Goal: Check status: Check status

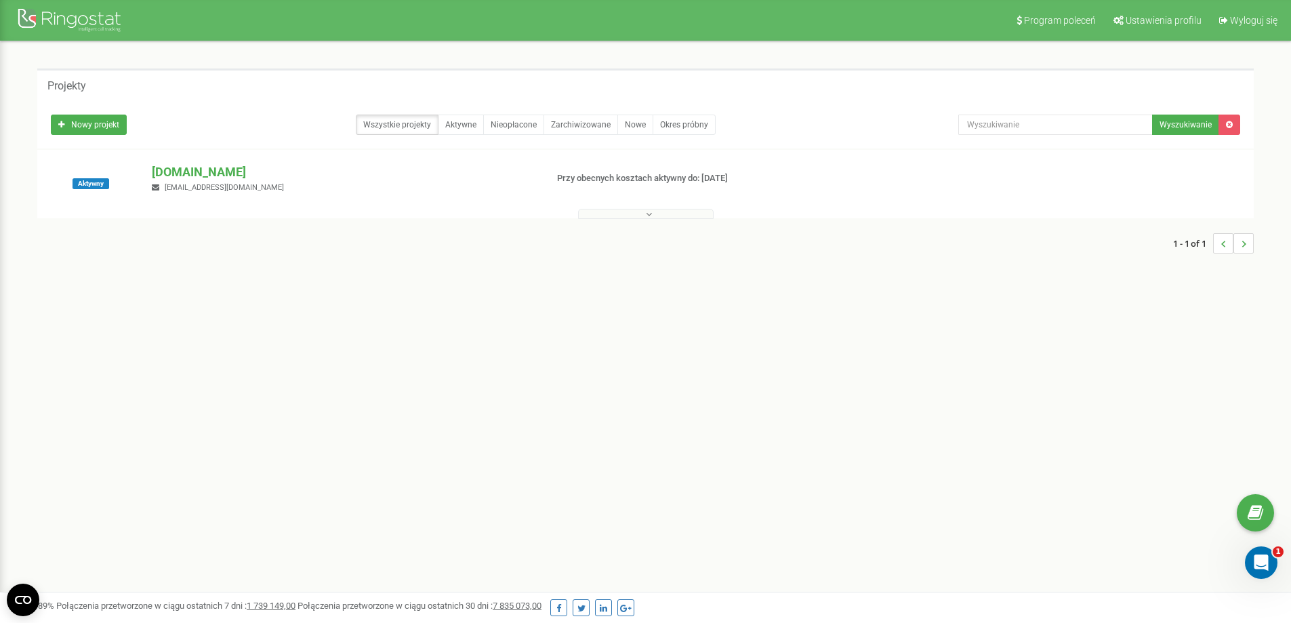
click at [243, 183] on span "[EMAIL_ADDRESS][DOMAIN_NAME]" at bounding box center [224, 187] width 119 height 9
click at [244, 180] on div "[DOMAIN_NAME] [EMAIL_ADDRESS][DOMAIN_NAME]" at bounding box center [343, 178] width 403 height 30
click at [246, 175] on p "[DOMAIN_NAME]" at bounding box center [343, 172] width 383 height 18
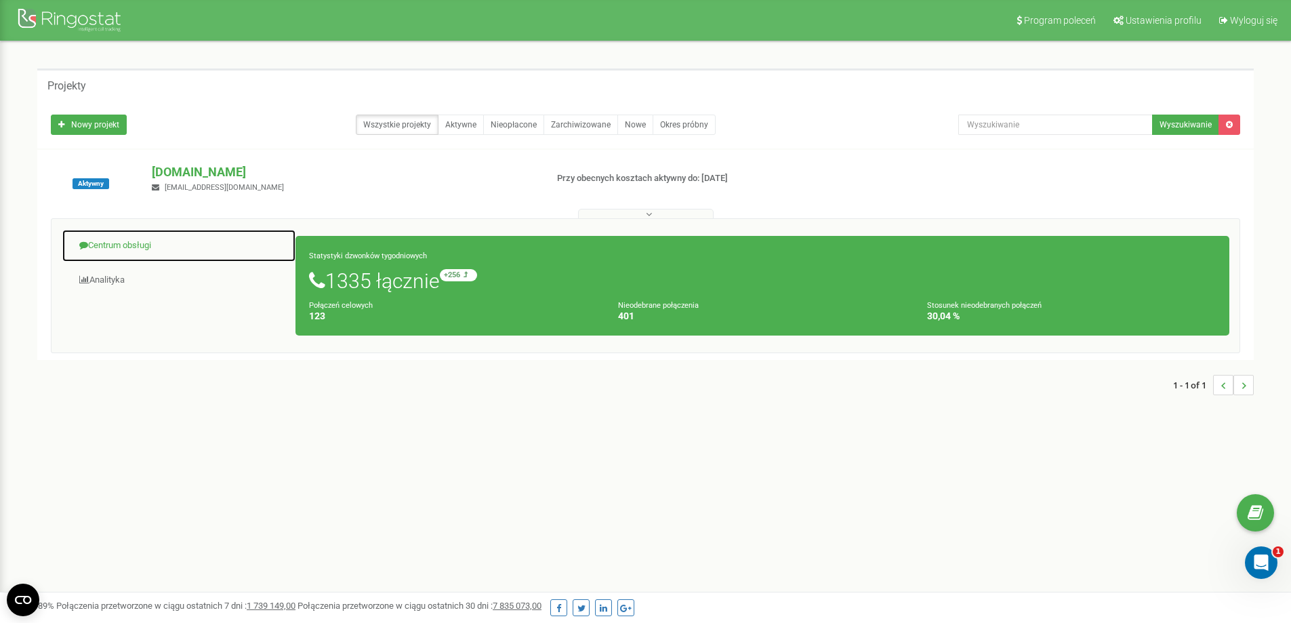
click at [126, 255] on link "Centrum obsługi" at bounding box center [179, 245] width 235 height 33
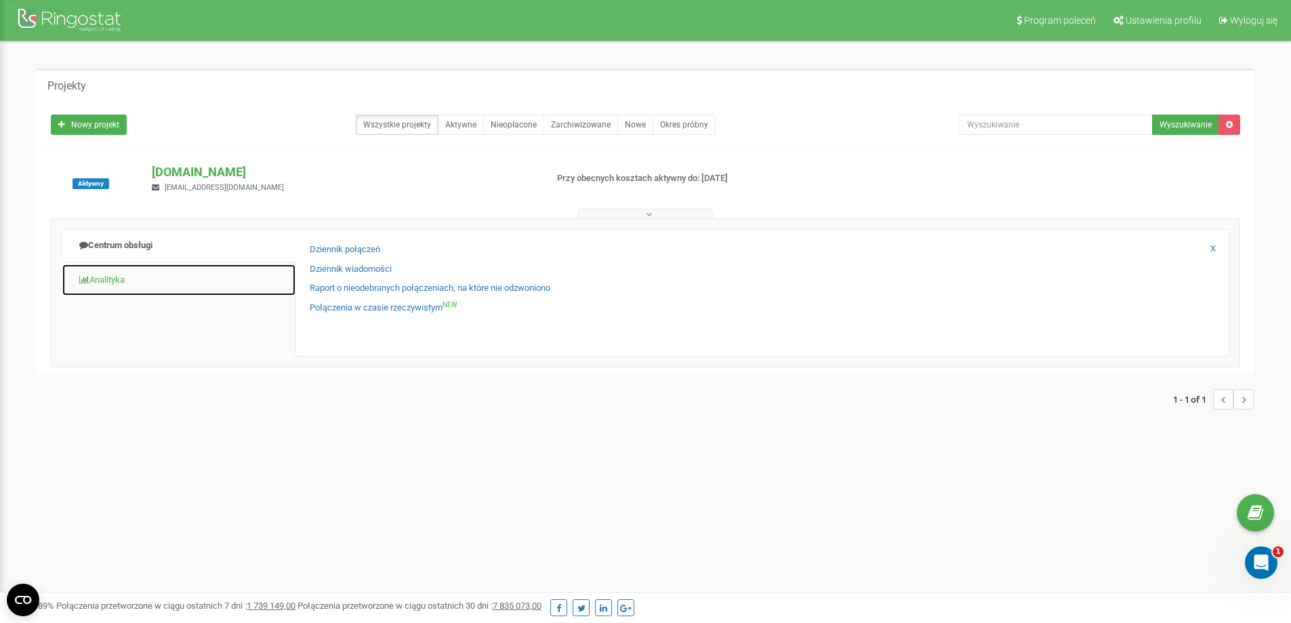
click at [136, 270] on link "Analityka" at bounding box center [179, 280] width 235 height 33
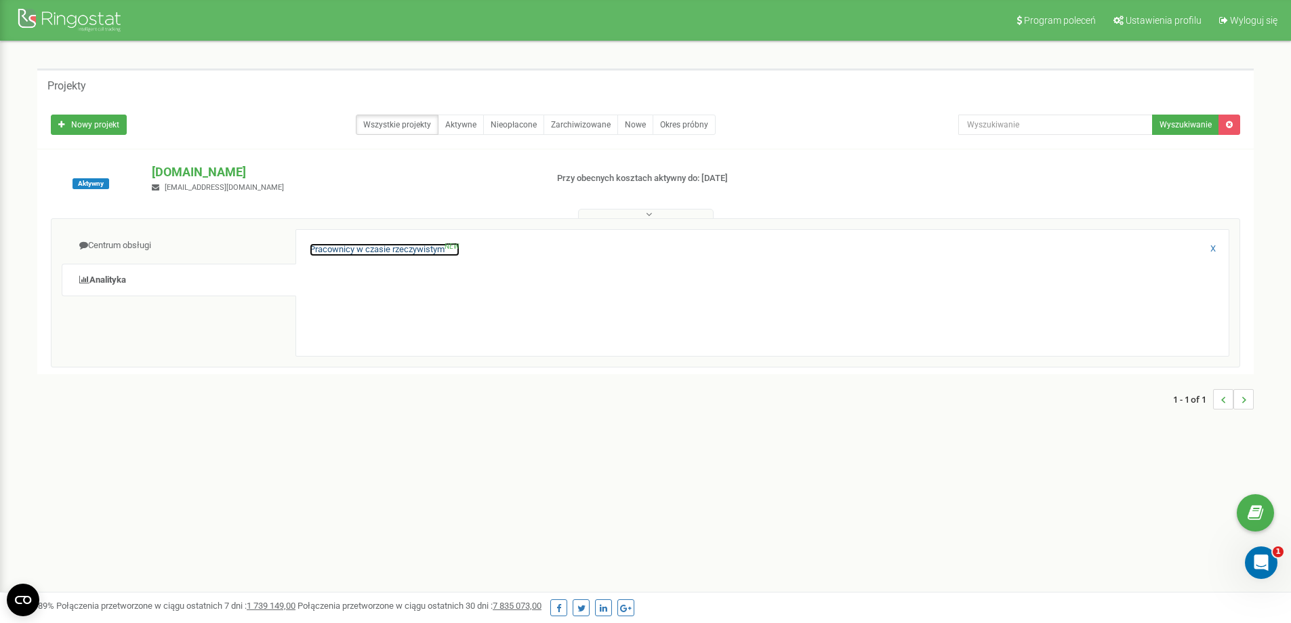
click at [350, 250] on link "Pracownicy w czasie rzeczywistym NEW" at bounding box center [385, 249] width 150 height 13
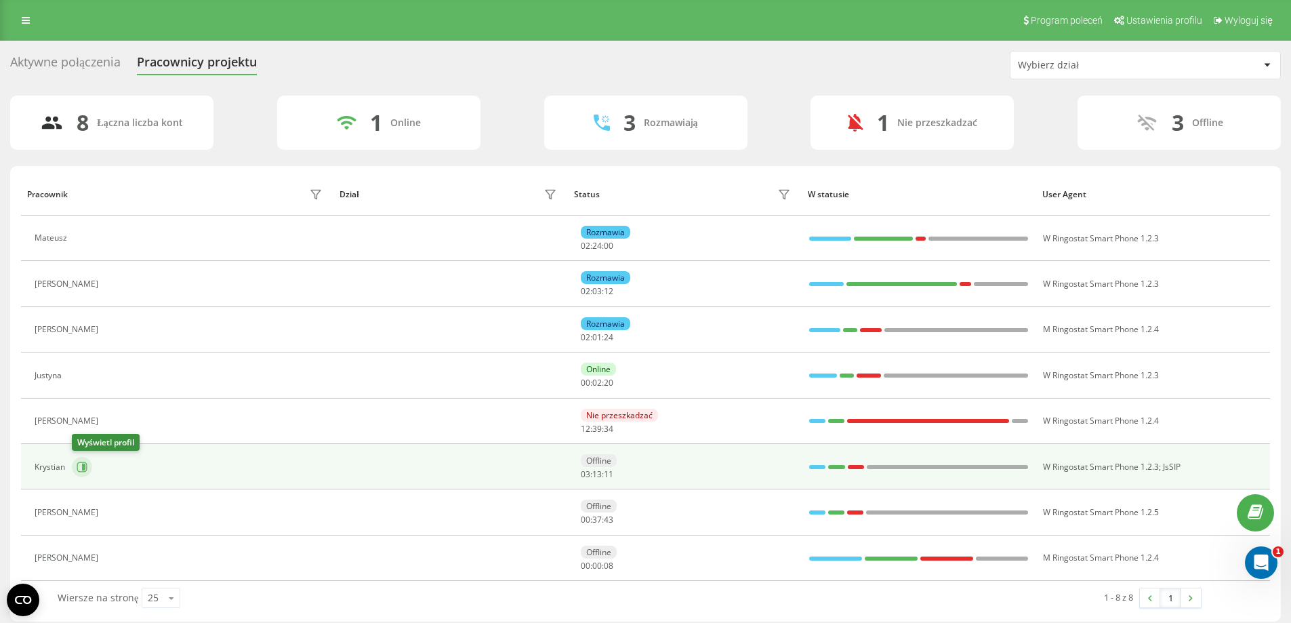
click at [81, 466] on icon at bounding box center [82, 467] width 11 height 11
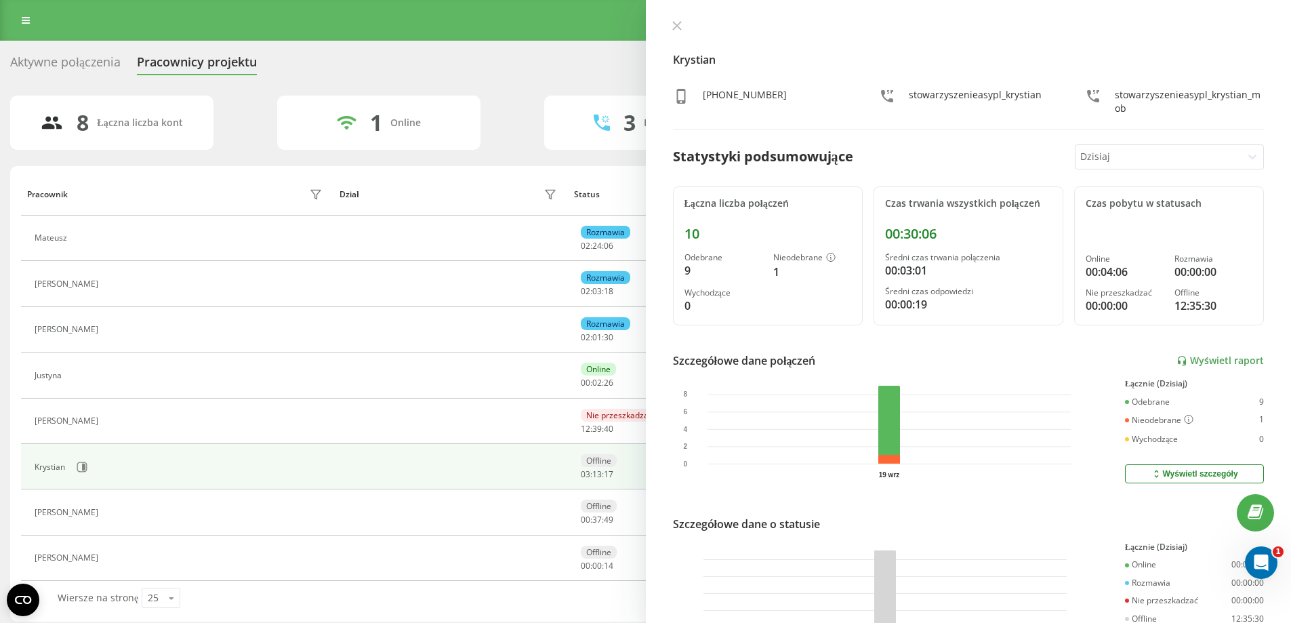
click at [1124, 161] on div at bounding box center [1158, 157] width 156 height 16
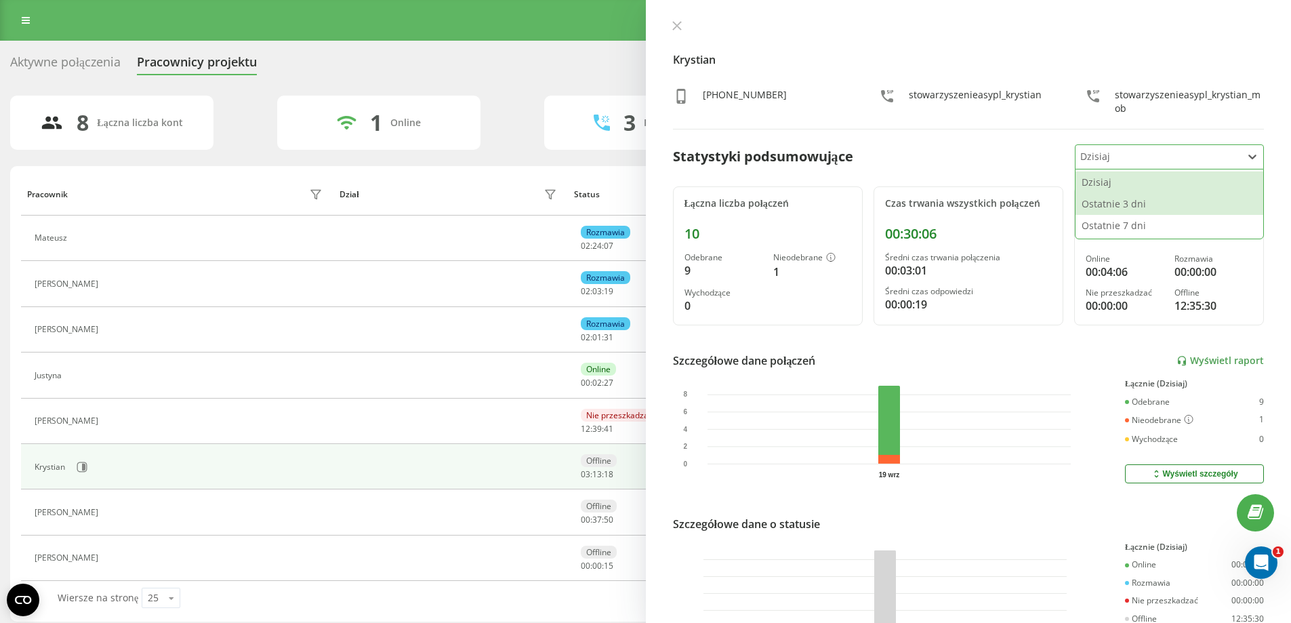
click at [1124, 199] on div "Ostatnie 3 dni" at bounding box center [1170, 204] width 188 height 22
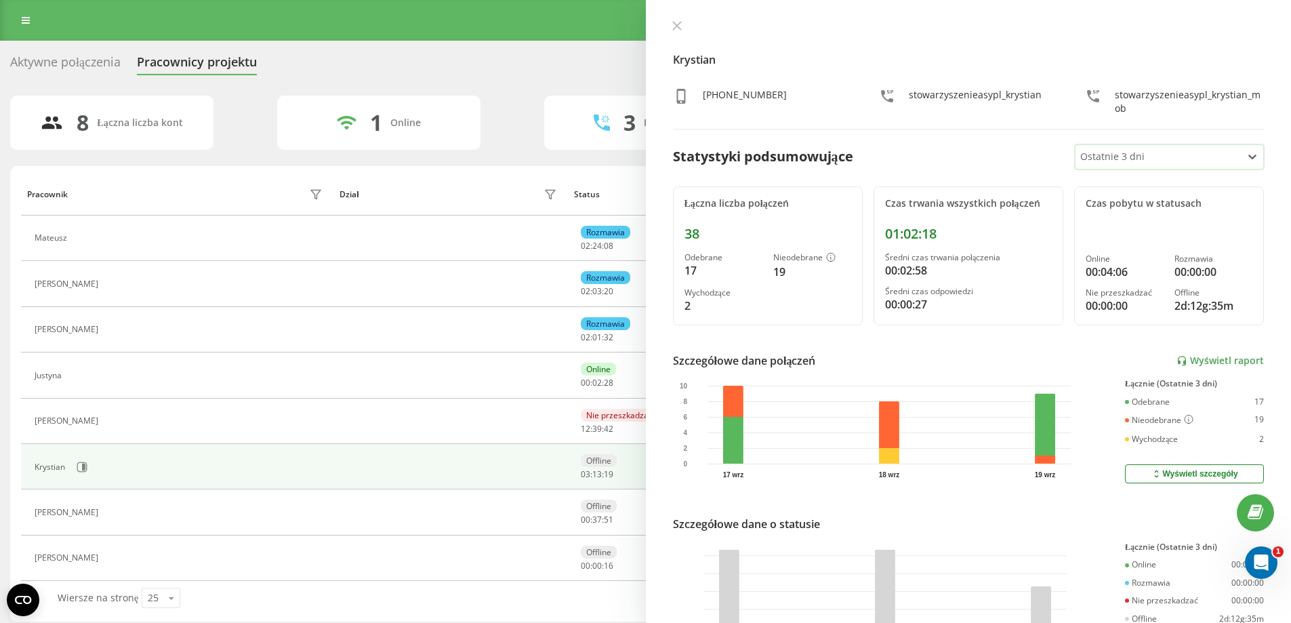
click at [1122, 164] on div at bounding box center [1158, 157] width 156 height 16
click at [1125, 241] on div "Czas pobytu w statusach Online 00:04:06 Rozmawia 00:00:00 Nie przeszkadzać 00:0…" at bounding box center [1169, 256] width 190 height 140
click at [1126, 154] on div at bounding box center [1158, 157] width 156 height 16
click at [1126, 217] on div "Ostatnie 7 dni" at bounding box center [1170, 226] width 188 height 22
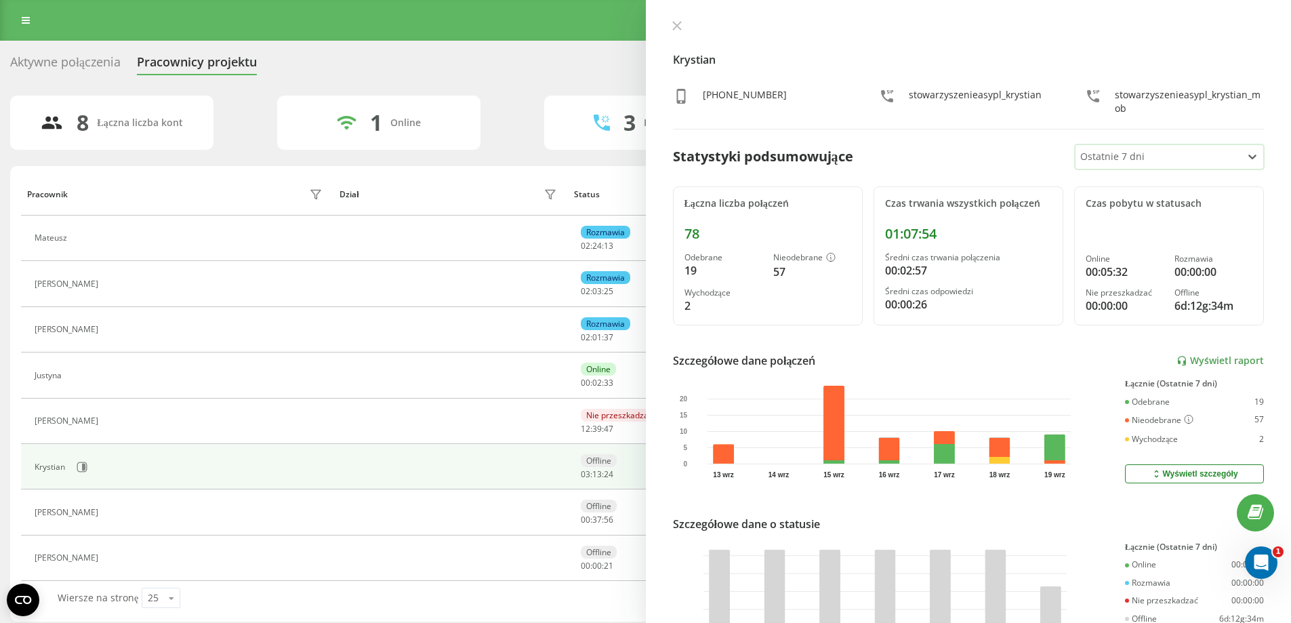
click at [1118, 155] on div at bounding box center [1158, 157] width 156 height 16
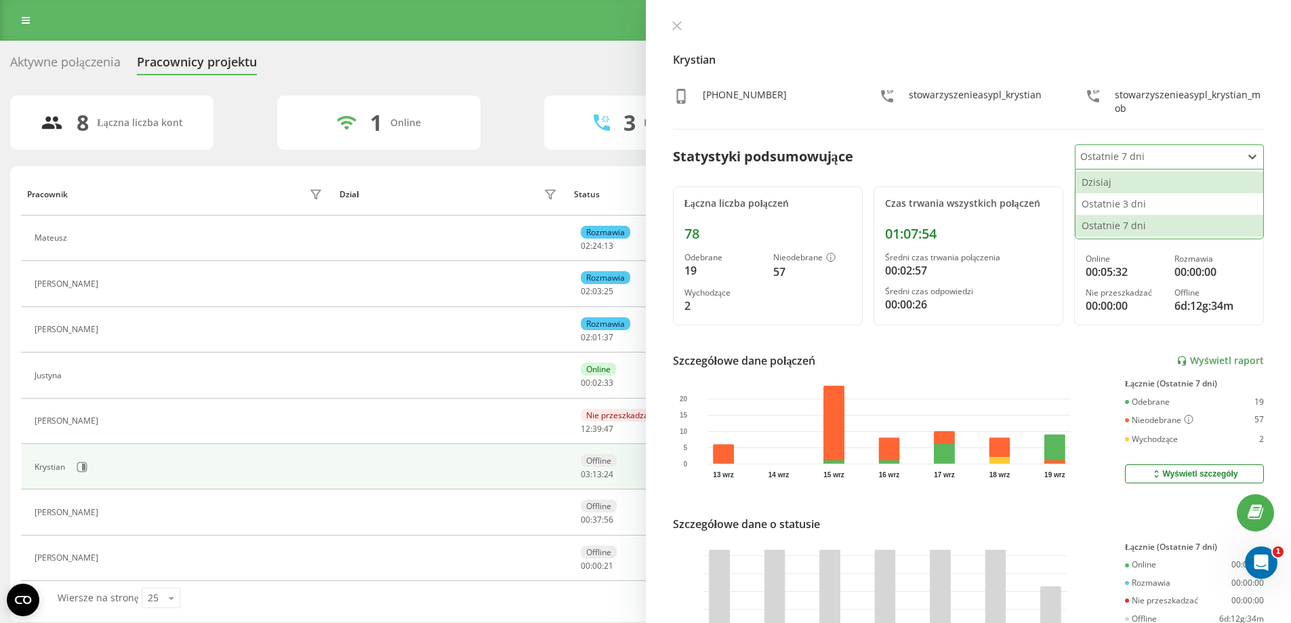
click at [1118, 180] on div "Dzisiaj" at bounding box center [1170, 182] width 188 height 22
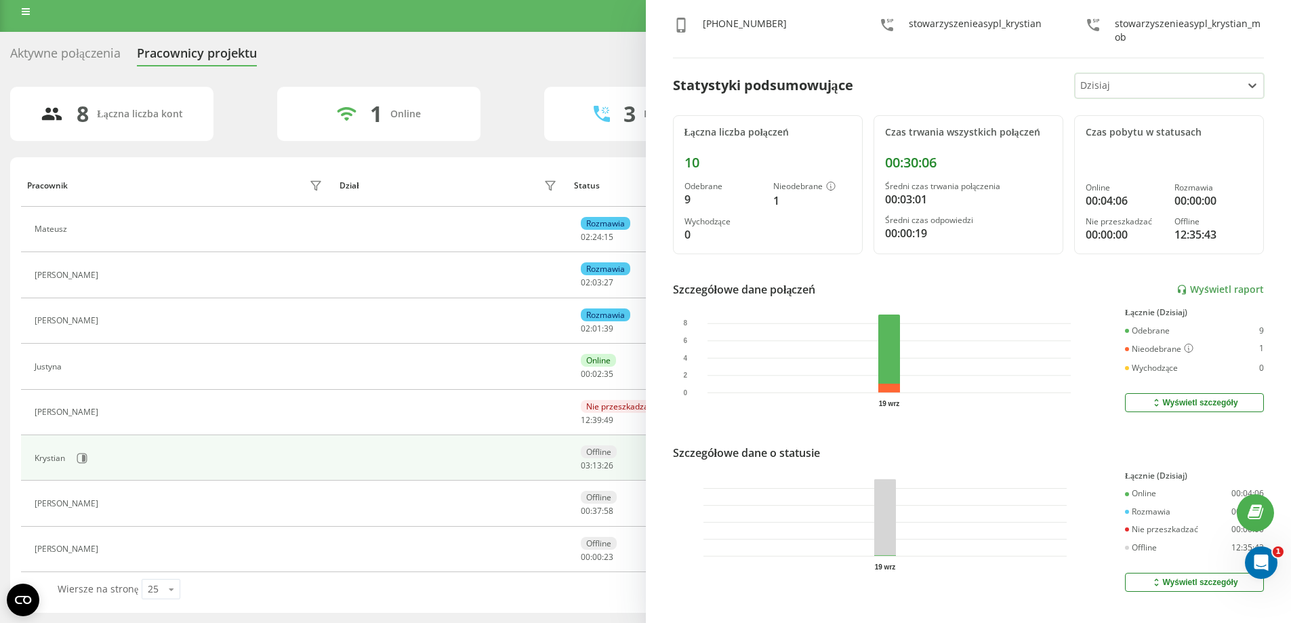
scroll to position [103, 0]
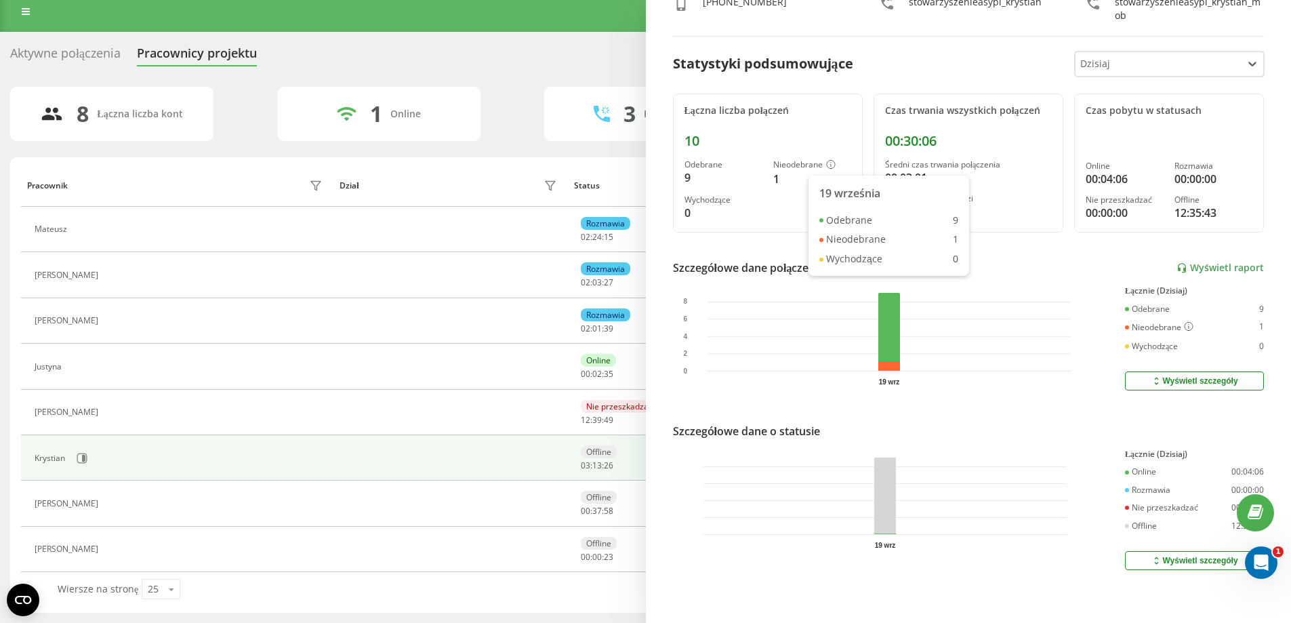
click at [890, 329] on rect at bounding box center [889, 332] width 22 height 78
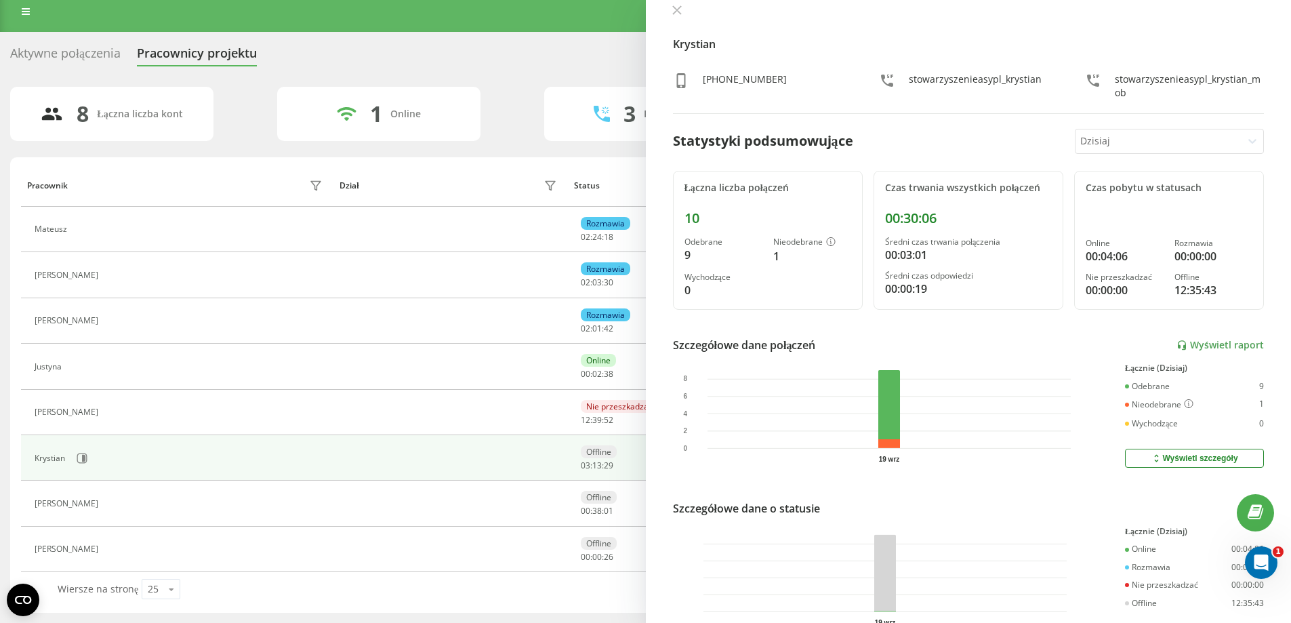
scroll to position [0, 0]
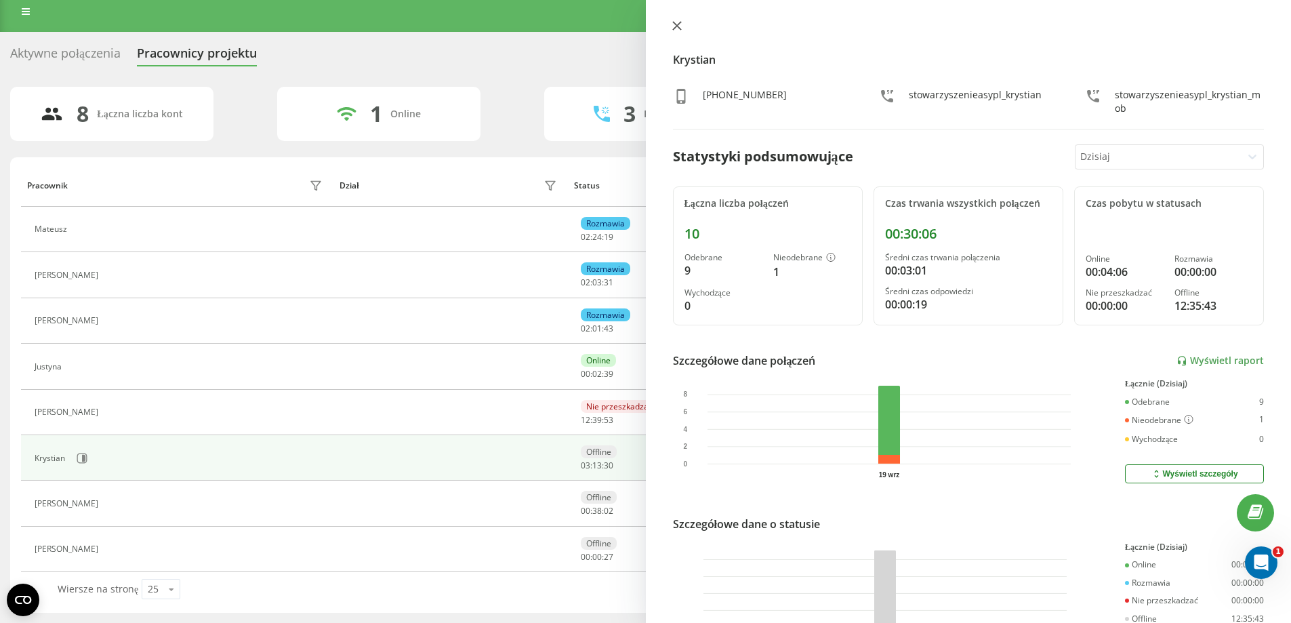
click at [677, 25] on icon at bounding box center [676, 26] width 8 height 8
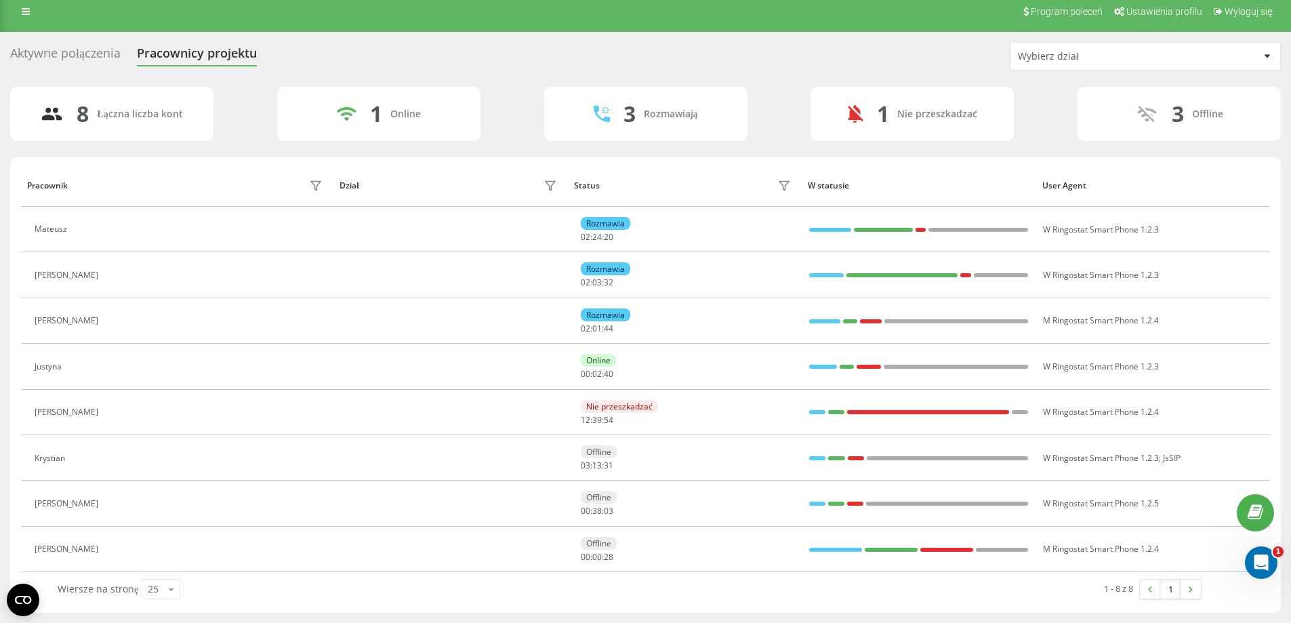
click at [111, 60] on div "Aktywne połączenia" at bounding box center [65, 56] width 110 height 21
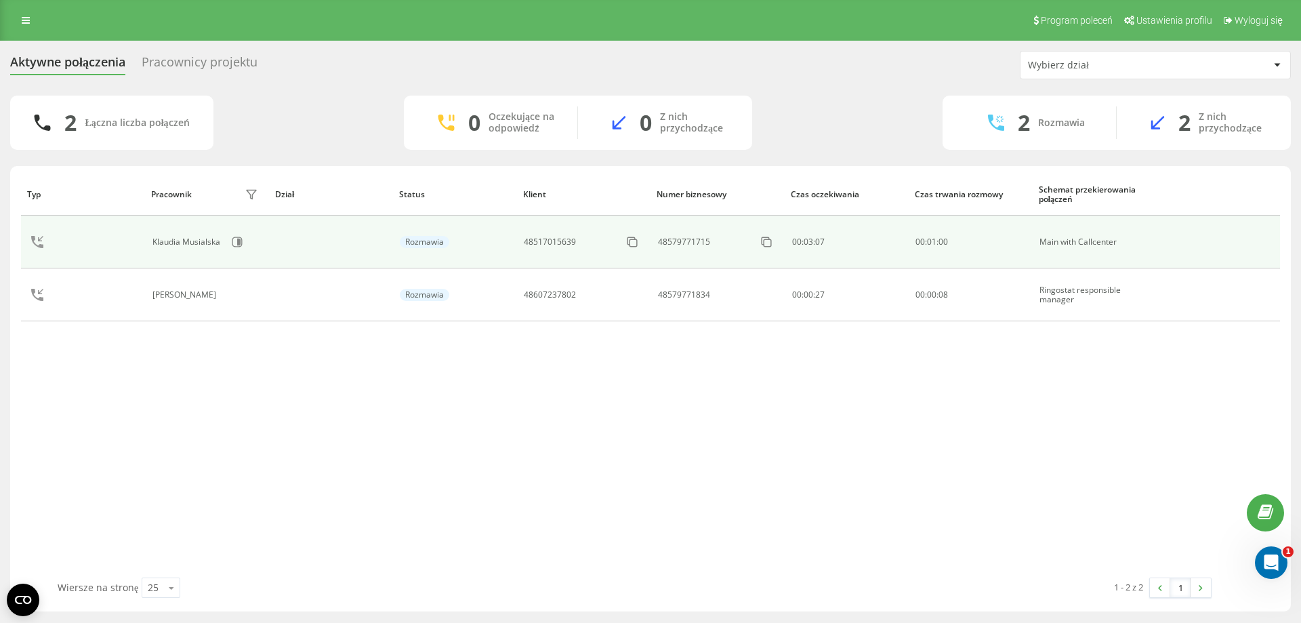
click at [390, 247] on td at bounding box center [331, 242] width 124 height 53
click at [40, 237] on icon at bounding box center [37, 242] width 33 height 33
click at [183, 242] on div "[PERSON_NAME]" at bounding box center [187, 241] width 71 height 9
click at [430, 241] on div "Rozmawia" at bounding box center [424, 242] width 49 height 12
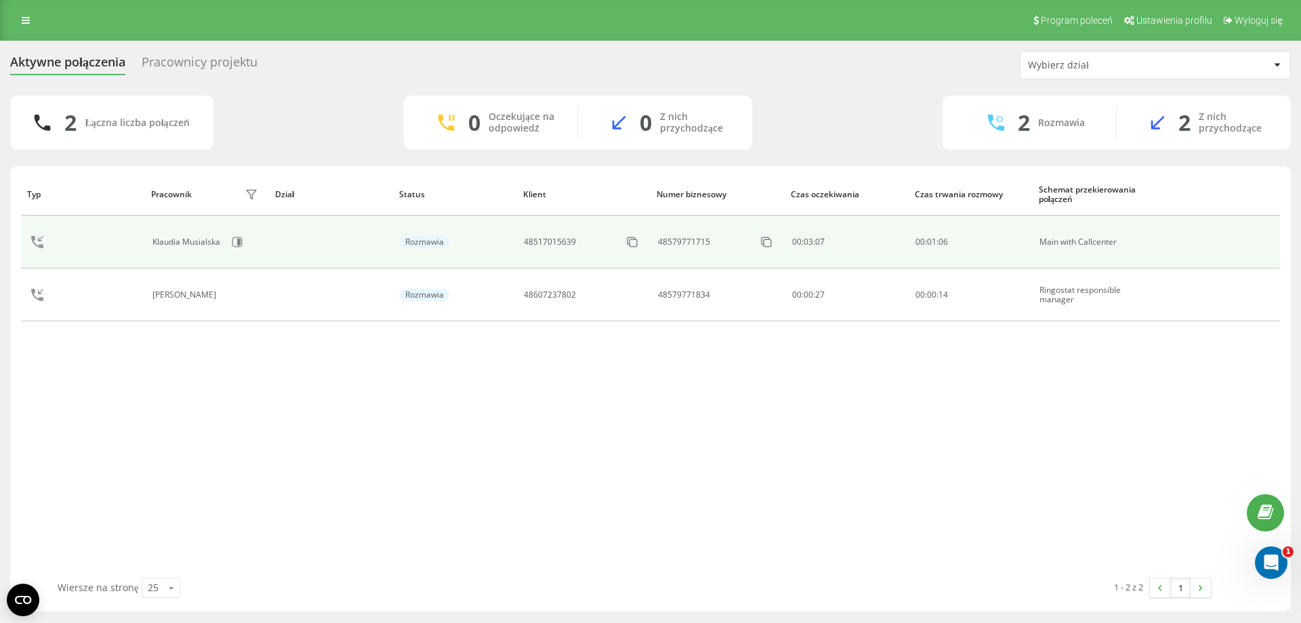
click at [895, 234] on td "00:03:07" at bounding box center [847, 242] width 124 height 53
click at [1017, 232] on td "00 : 01 : 07" at bounding box center [970, 242] width 124 height 53
click at [1081, 232] on td "Main with Callcenter" at bounding box center [1094, 242] width 124 height 53
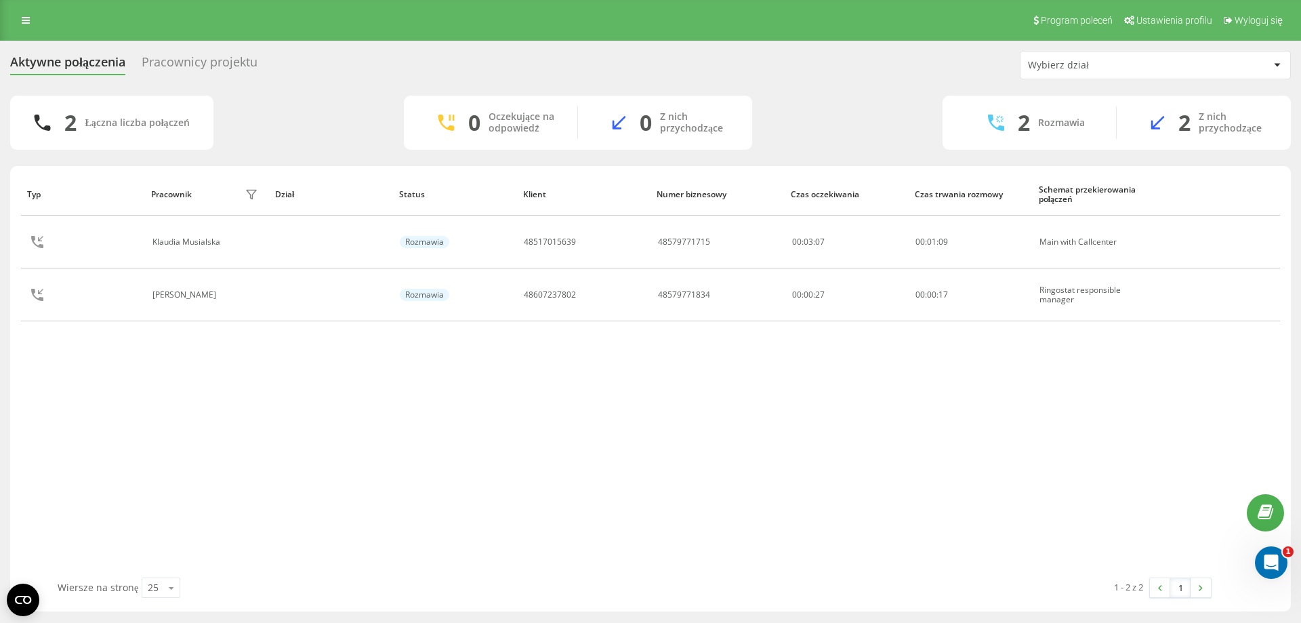
click at [1027, 125] on div "2" at bounding box center [1024, 123] width 12 height 26
click at [150, 127] on div "Łączna liczba połączeń" at bounding box center [137, 123] width 104 height 12
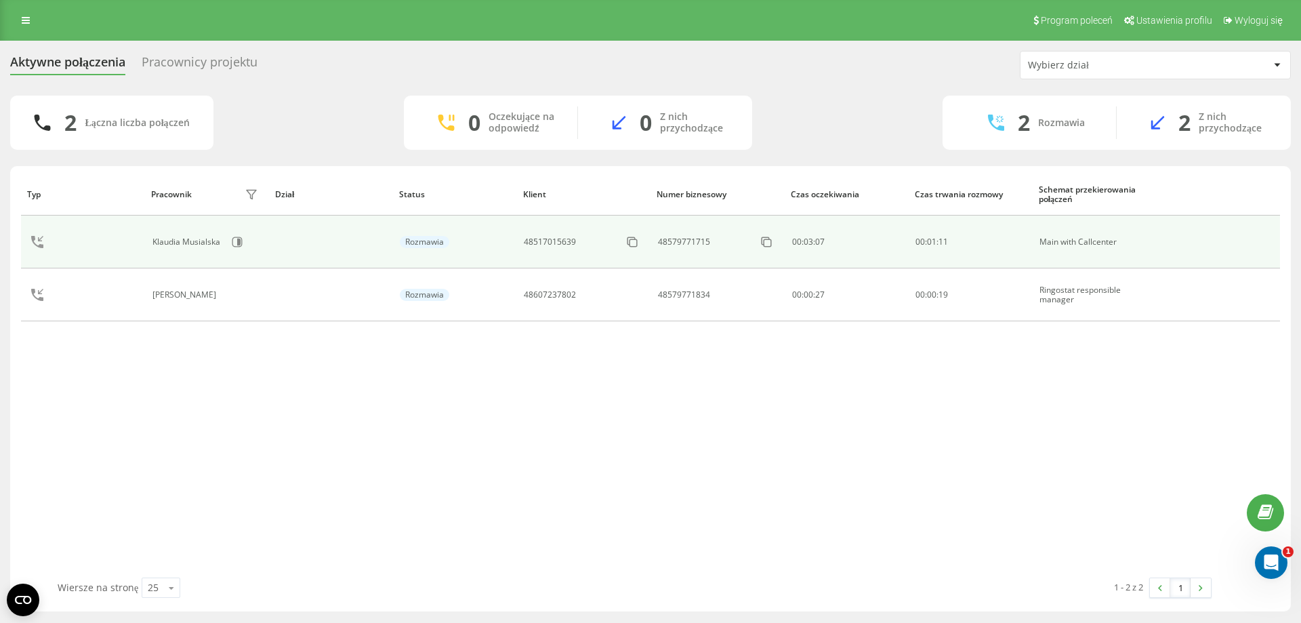
drag, startPoint x: 98, startPoint y: 243, endPoint x: 33, endPoint y: 240, distance: 65.8
click at [25, 240] on icon at bounding box center [37, 242] width 33 height 33
click at [39, 240] on icon at bounding box center [37, 242] width 12 height 12
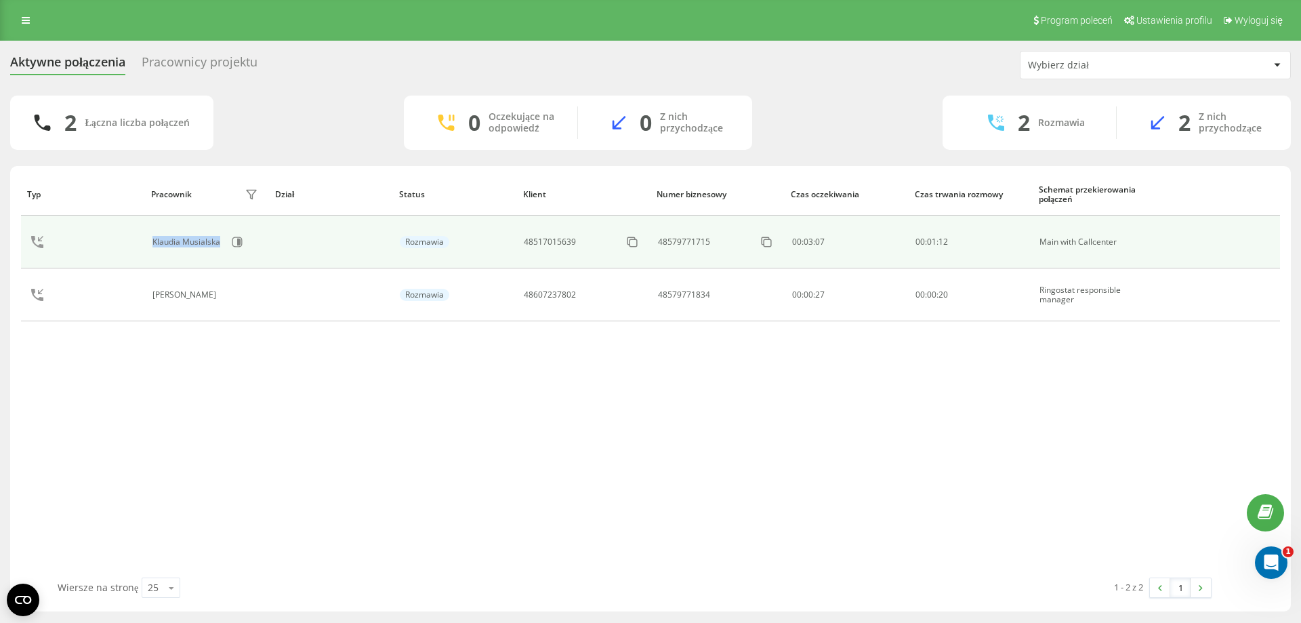
click at [288, 224] on td at bounding box center [331, 242] width 124 height 53
click at [241, 237] on button at bounding box center [237, 242] width 20 height 20
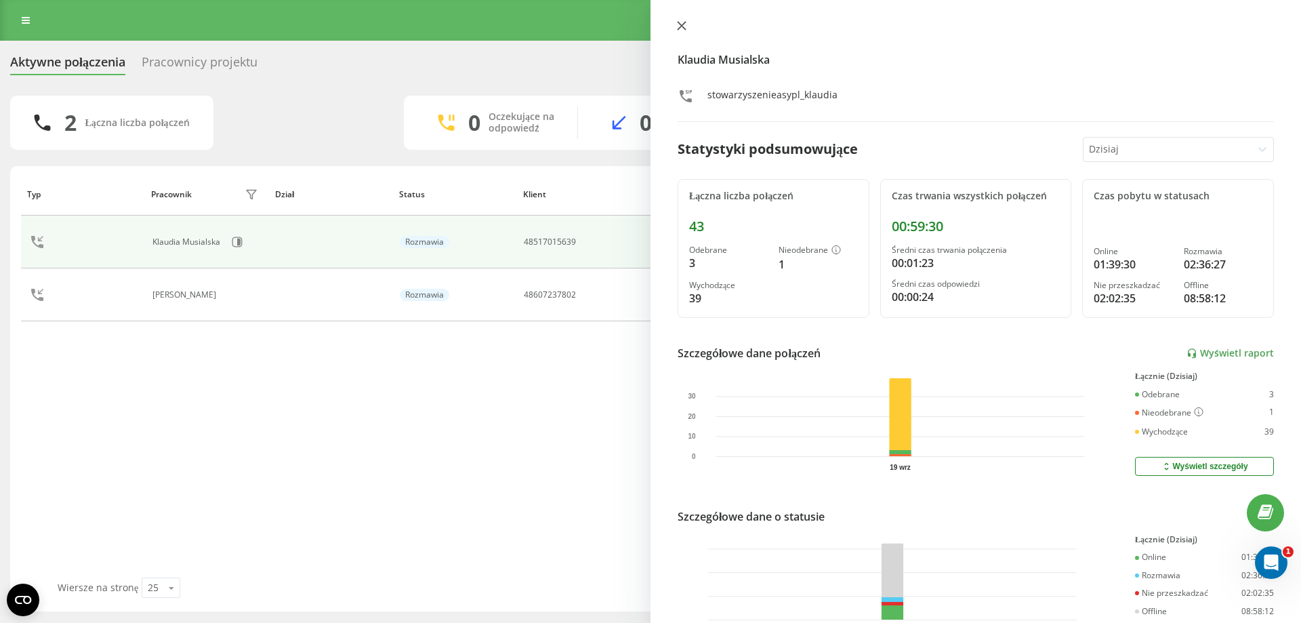
click at [676, 24] on button at bounding box center [682, 26] width 18 height 13
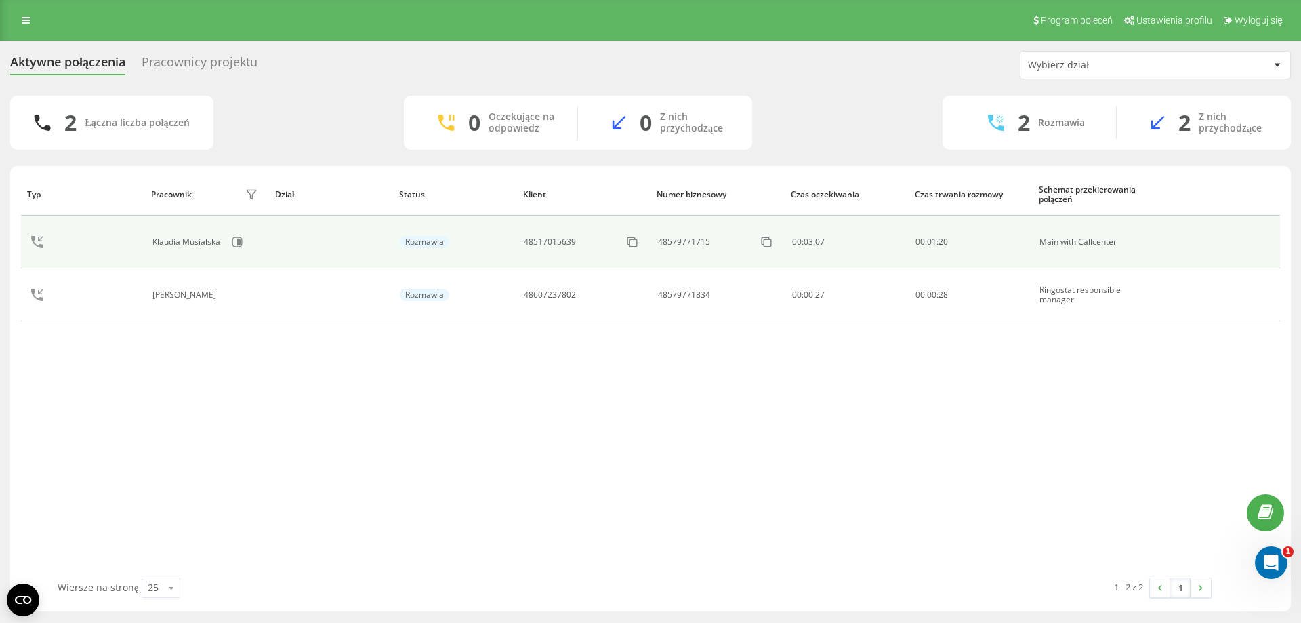
click at [679, 232] on td "48579771715" at bounding box center [718, 242] width 134 height 53
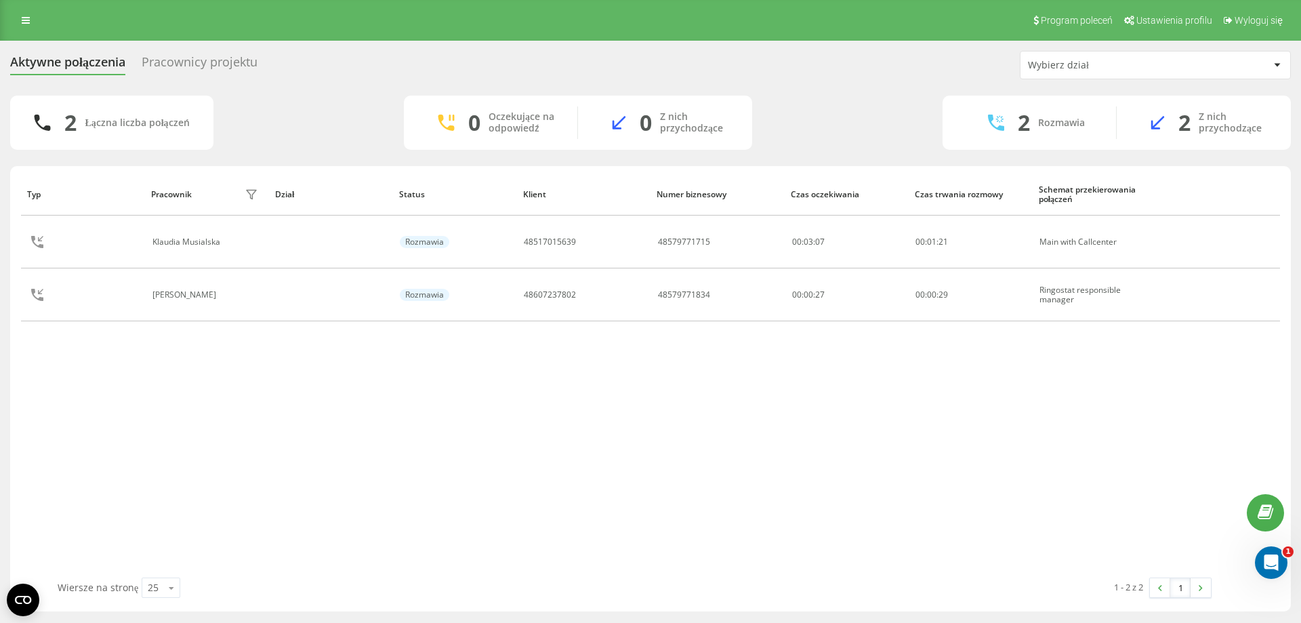
click at [587, 137] on div "0 Z nich przychodzące" at bounding box center [665, 122] width 174 height 33
click at [542, 117] on div "Oczekujące na odpowiedź" at bounding box center [523, 122] width 68 height 23
click at [172, 75] on div "Pracownicy projektu" at bounding box center [200, 65] width 116 height 21
click at [184, 68] on div "Pracownicy projektu" at bounding box center [200, 65] width 116 height 21
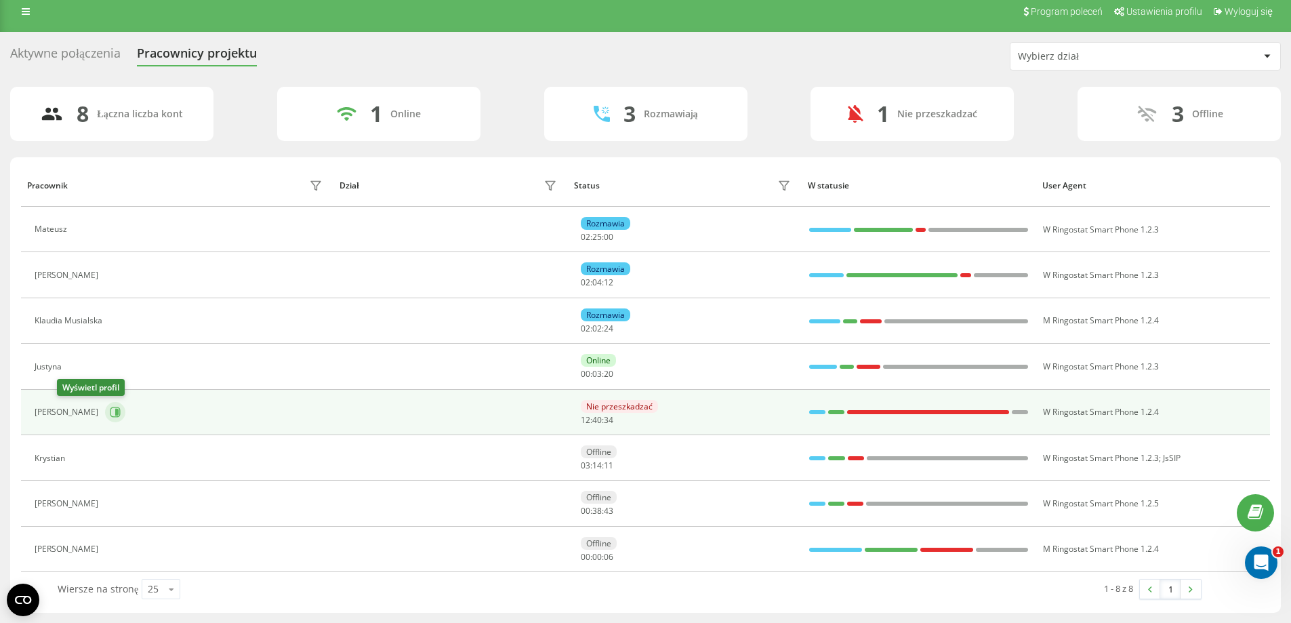
click at [110, 407] on icon at bounding box center [115, 412] width 10 height 10
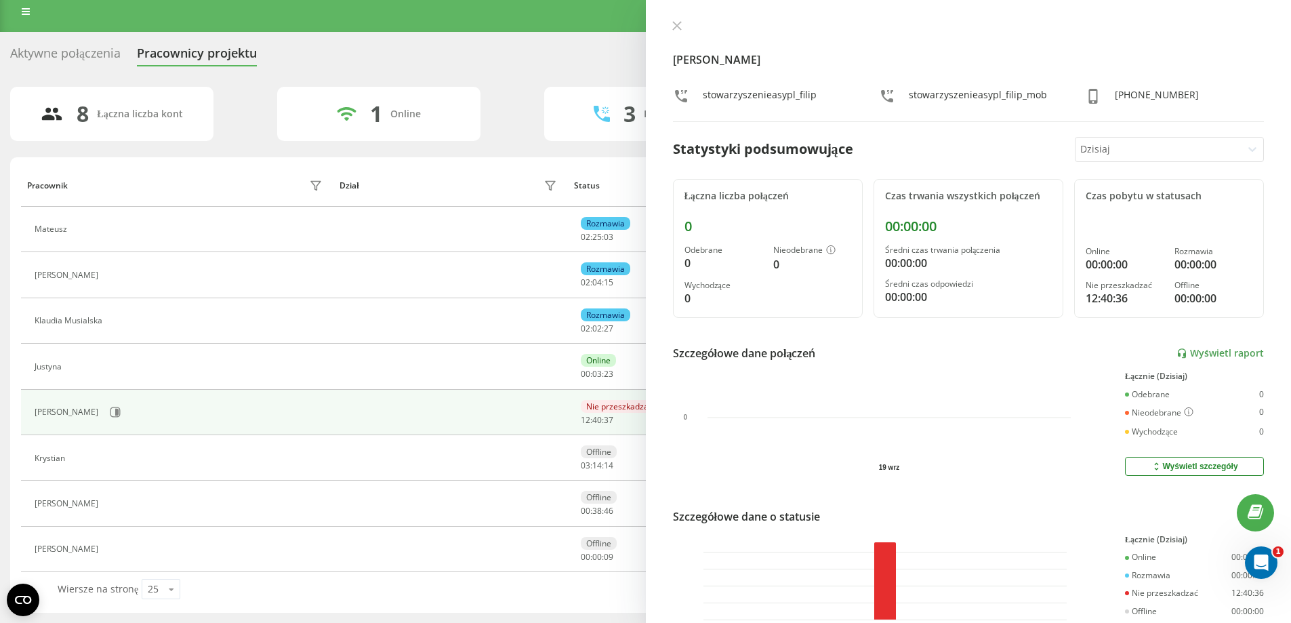
click at [1175, 158] on div "Dzisiaj" at bounding box center [1159, 150] width 166 height 24
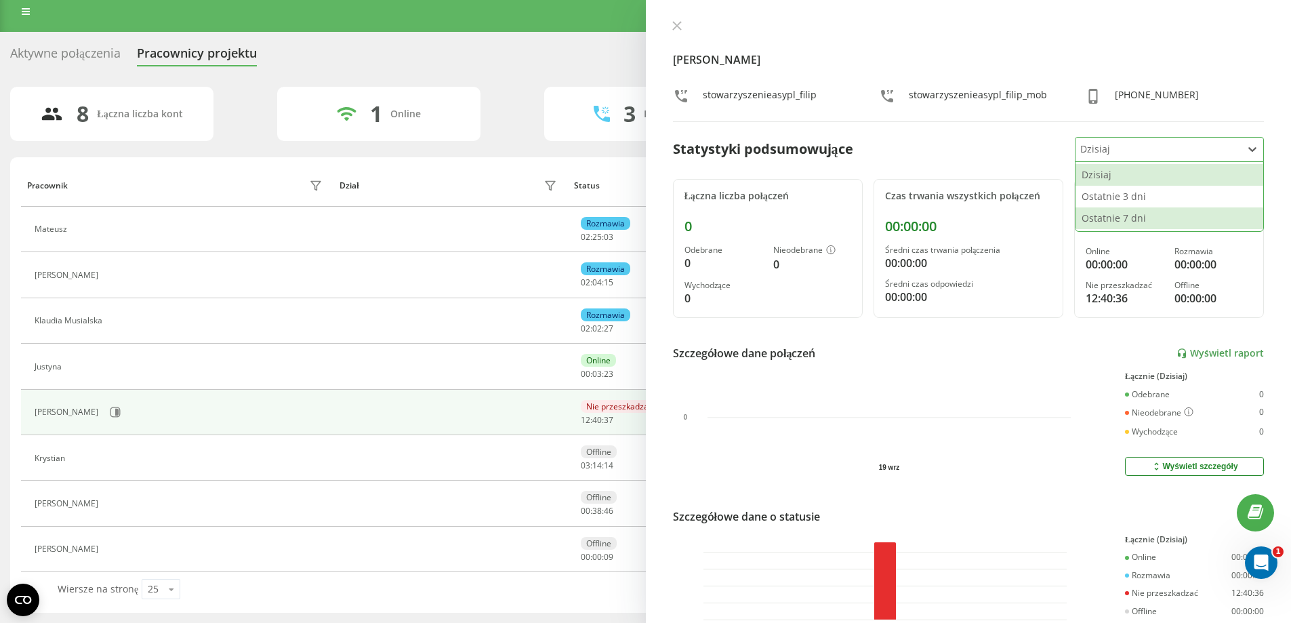
click at [1158, 220] on div "Ostatnie 7 dni" at bounding box center [1170, 218] width 188 height 22
